Goal: Check status: Check status

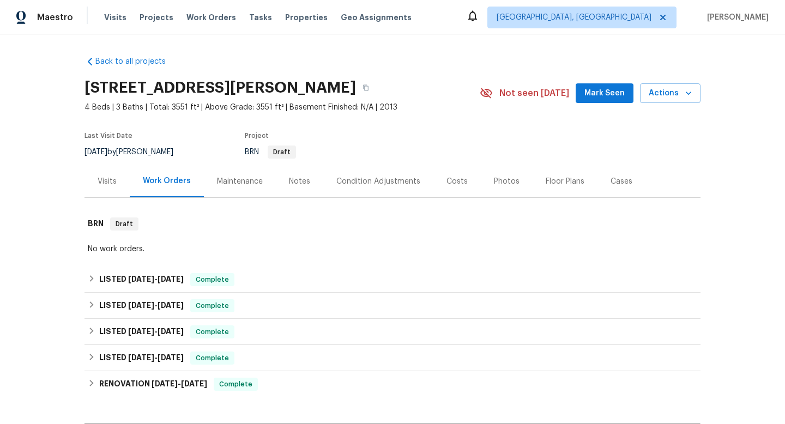
click at [241, 186] on div "Maintenance" at bounding box center [240, 181] width 46 height 11
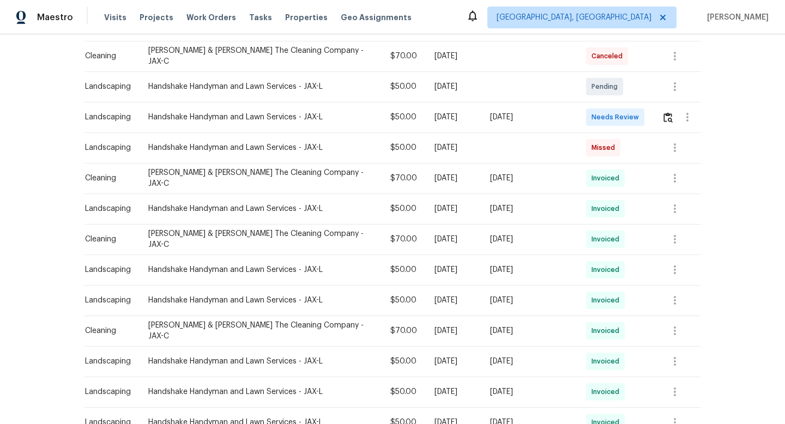
scroll to position [265, 0]
click at [667, 113] on img "button" at bounding box center [667, 118] width 9 height 10
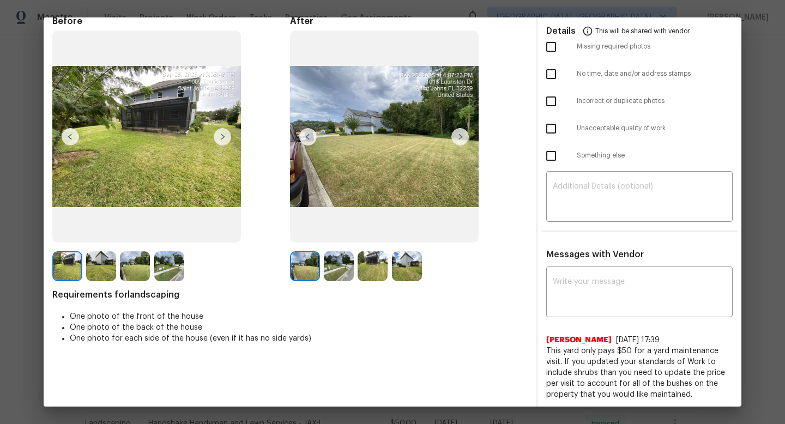
scroll to position [41, 0]
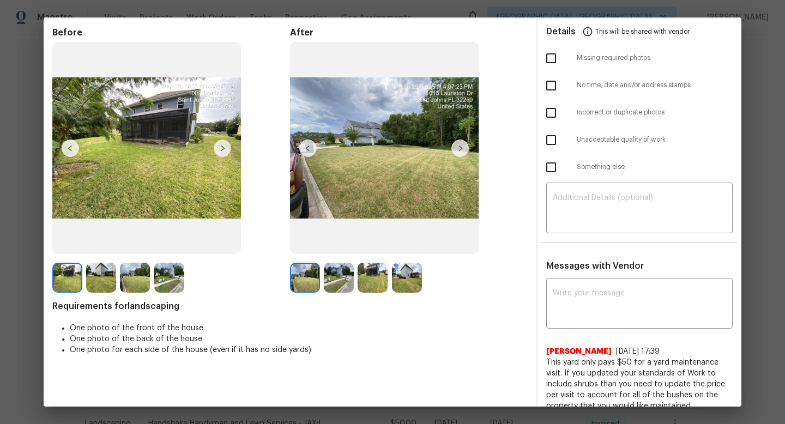
click at [464, 150] on img at bounding box center [459, 148] width 17 height 17
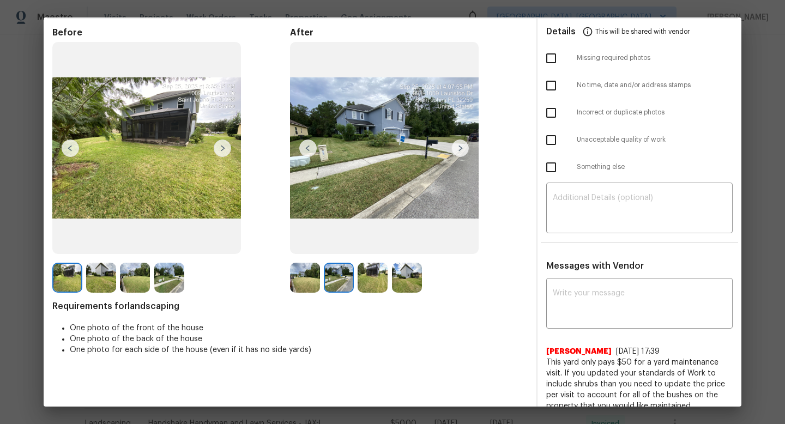
click at [375, 274] on img at bounding box center [373, 278] width 30 height 30
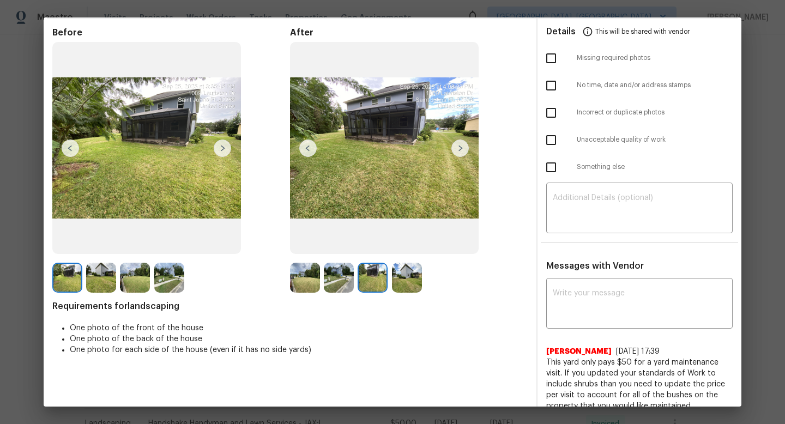
click at [412, 277] on img at bounding box center [407, 278] width 30 height 30
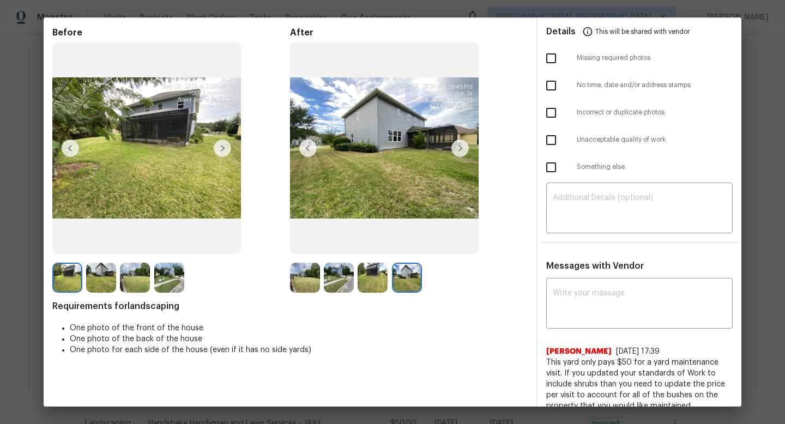
click at [375, 277] on img at bounding box center [373, 278] width 30 height 30
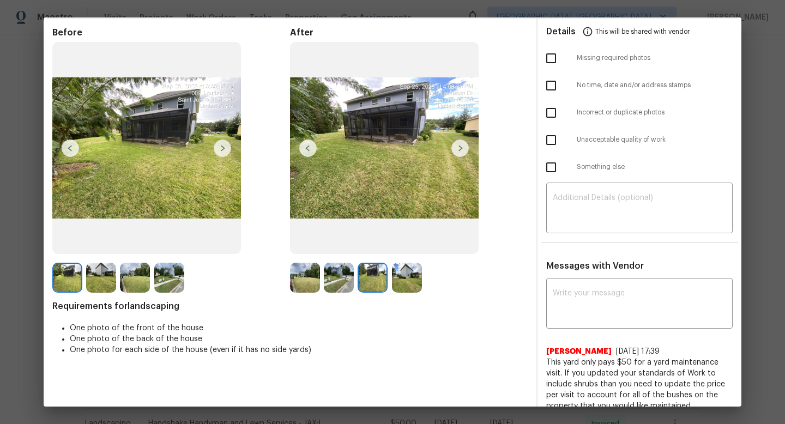
click at [347, 270] on img at bounding box center [339, 278] width 30 height 30
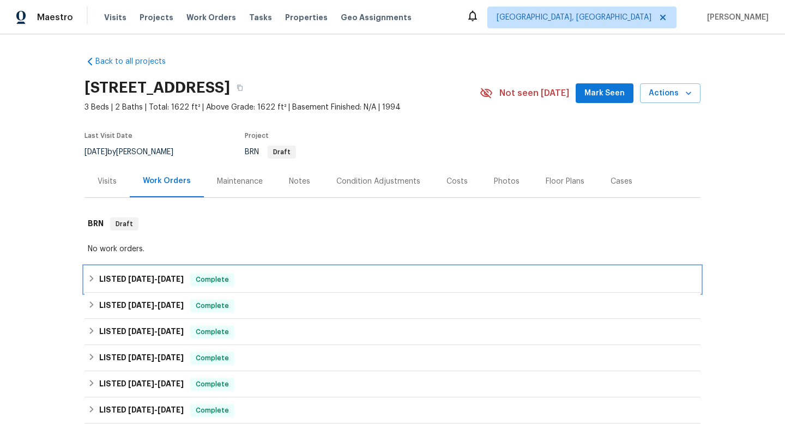
click at [138, 283] on h6 "LISTED 8/21/25 - 8/28/25" at bounding box center [141, 279] width 84 height 13
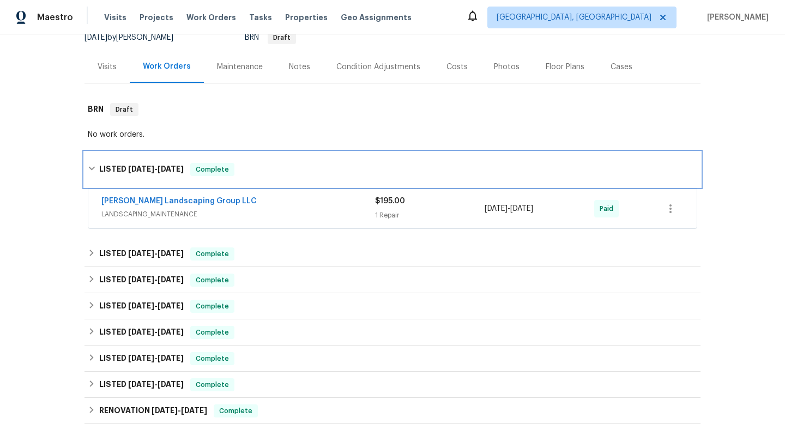
scroll to position [124, 0]
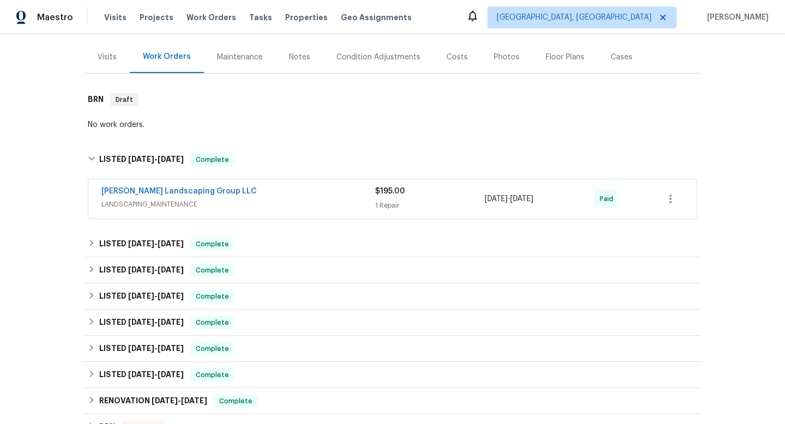
click at [274, 198] on div "Sandoval Landscaping Group LLC" at bounding box center [238, 192] width 274 height 13
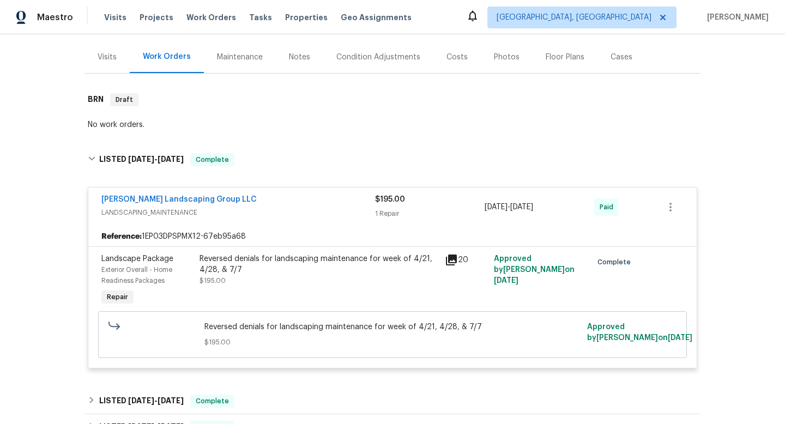
click at [449, 259] on icon at bounding box center [451, 260] width 11 height 11
